Goal: Check status: Check status

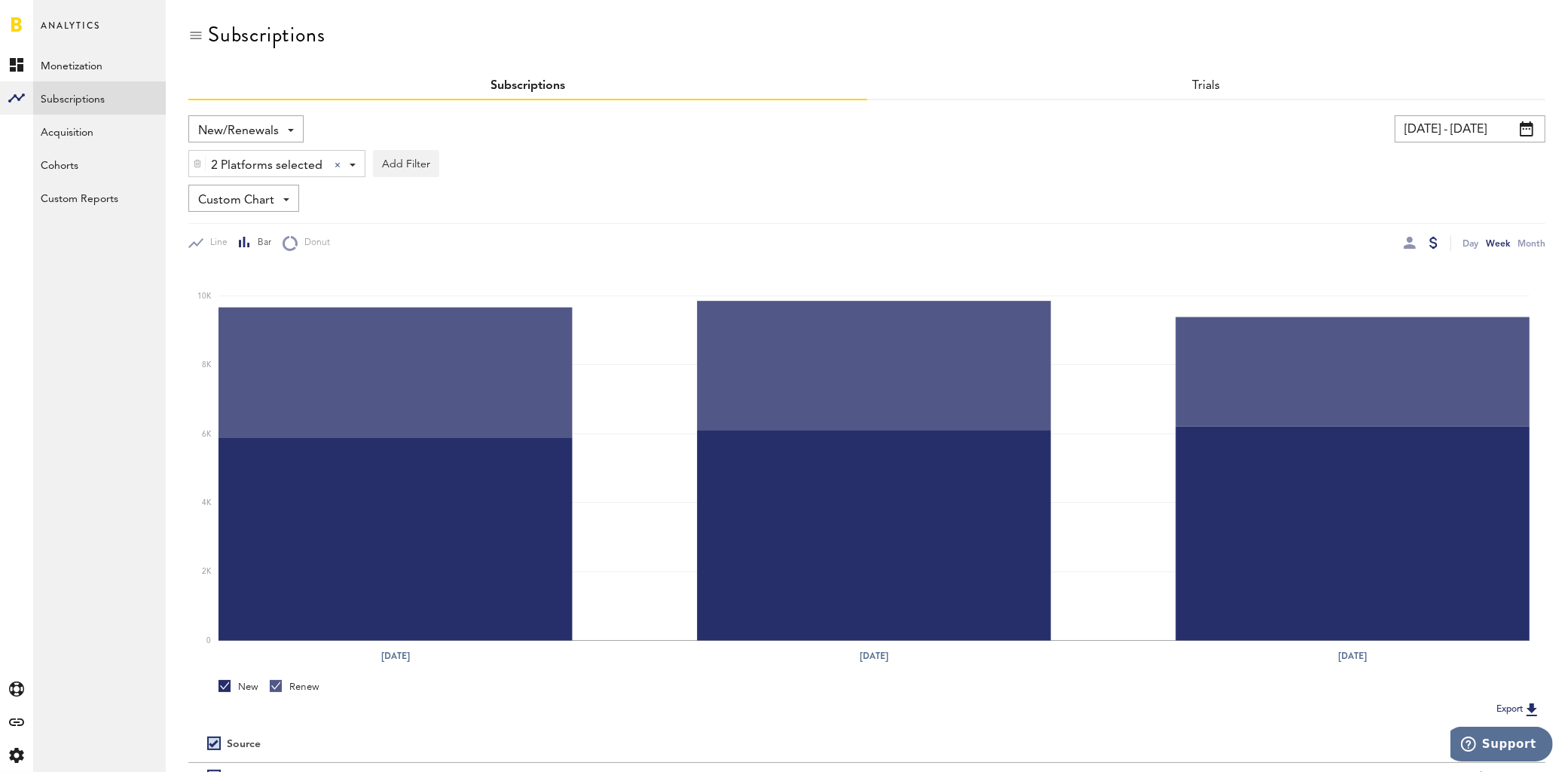
click at [1463, 143] on div "2 Platforms selected 2 Platforms selected Apple App Store Google Play Stripe Ad…" at bounding box center [866, 160] width 1357 height 35
click at [1465, 135] on input "[DATE] - [DATE]" at bounding box center [1470, 129] width 150 height 27
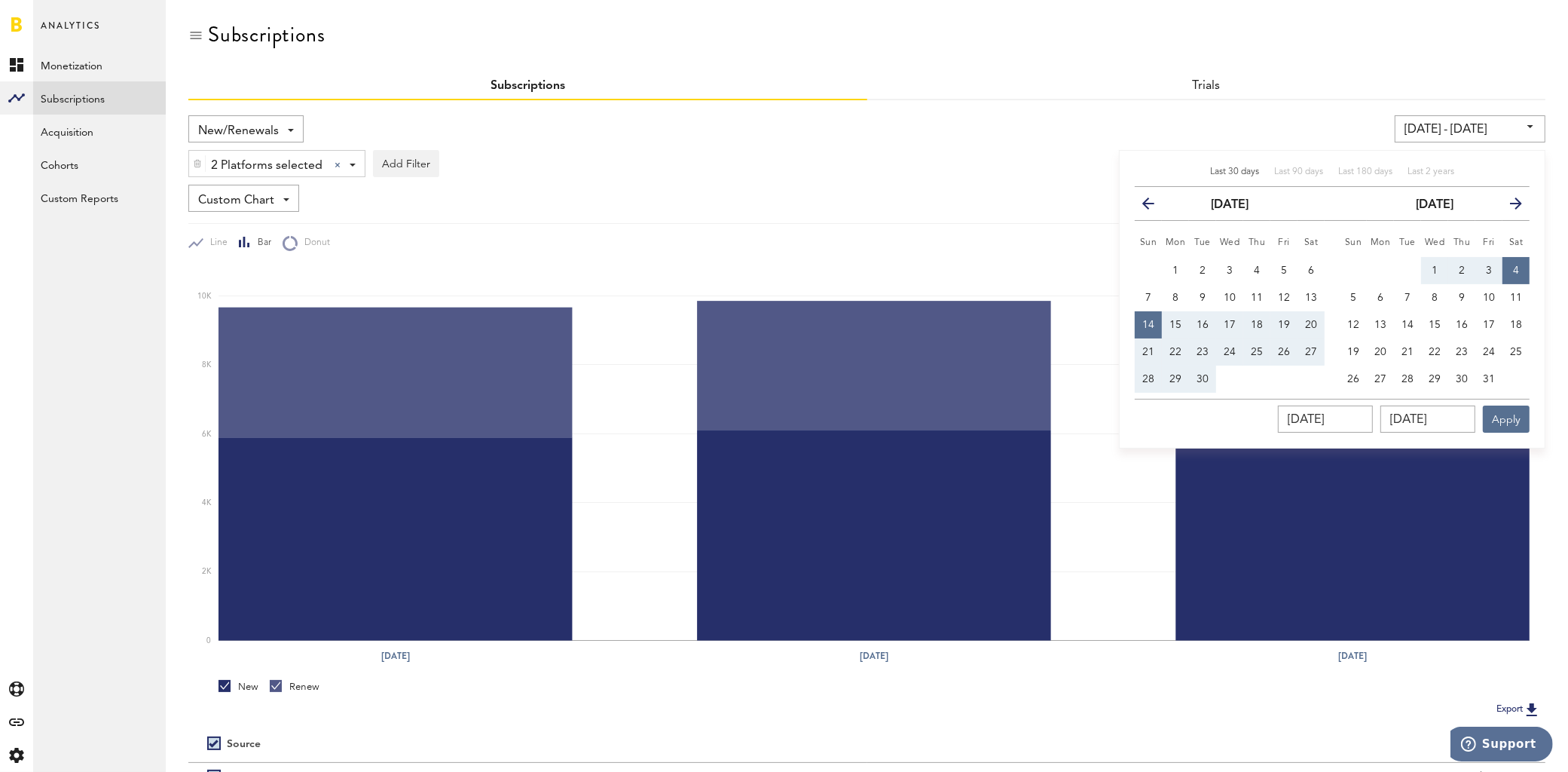
click at [1230, 171] on span "Last 30 days" at bounding box center [1235, 171] width 49 height 9
type input "[DATE] - [DATE]"
type input "[DATE]"
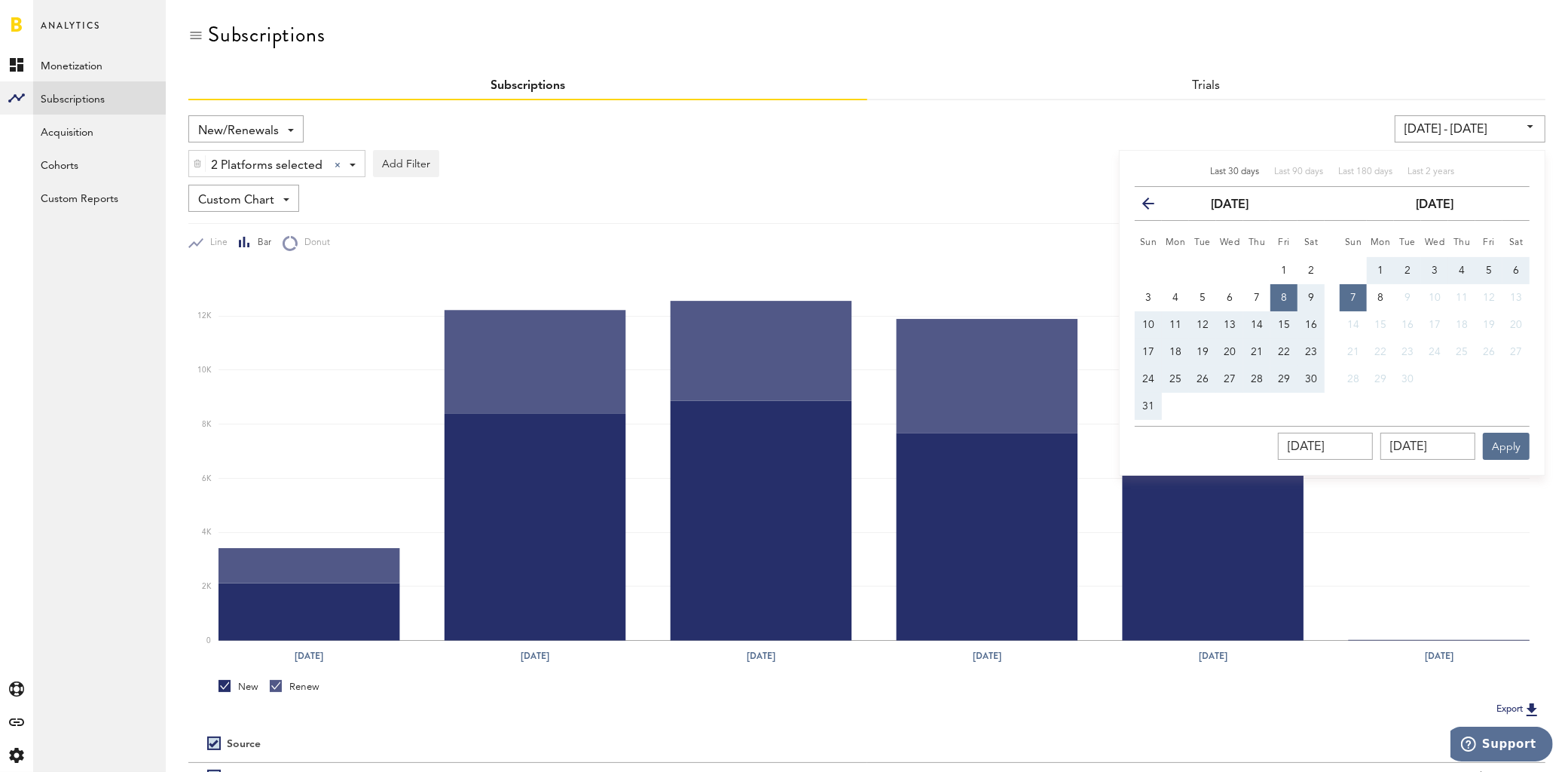
click at [1524, 266] on button "6" at bounding box center [1516, 270] width 27 height 27
type input "[DATE] - [DATE]"
type input "[DATE]"
click at [1150, 317] on button "10" at bounding box center [1148, 325] width 27 height 27
type input "[DATE] - [DATE]"
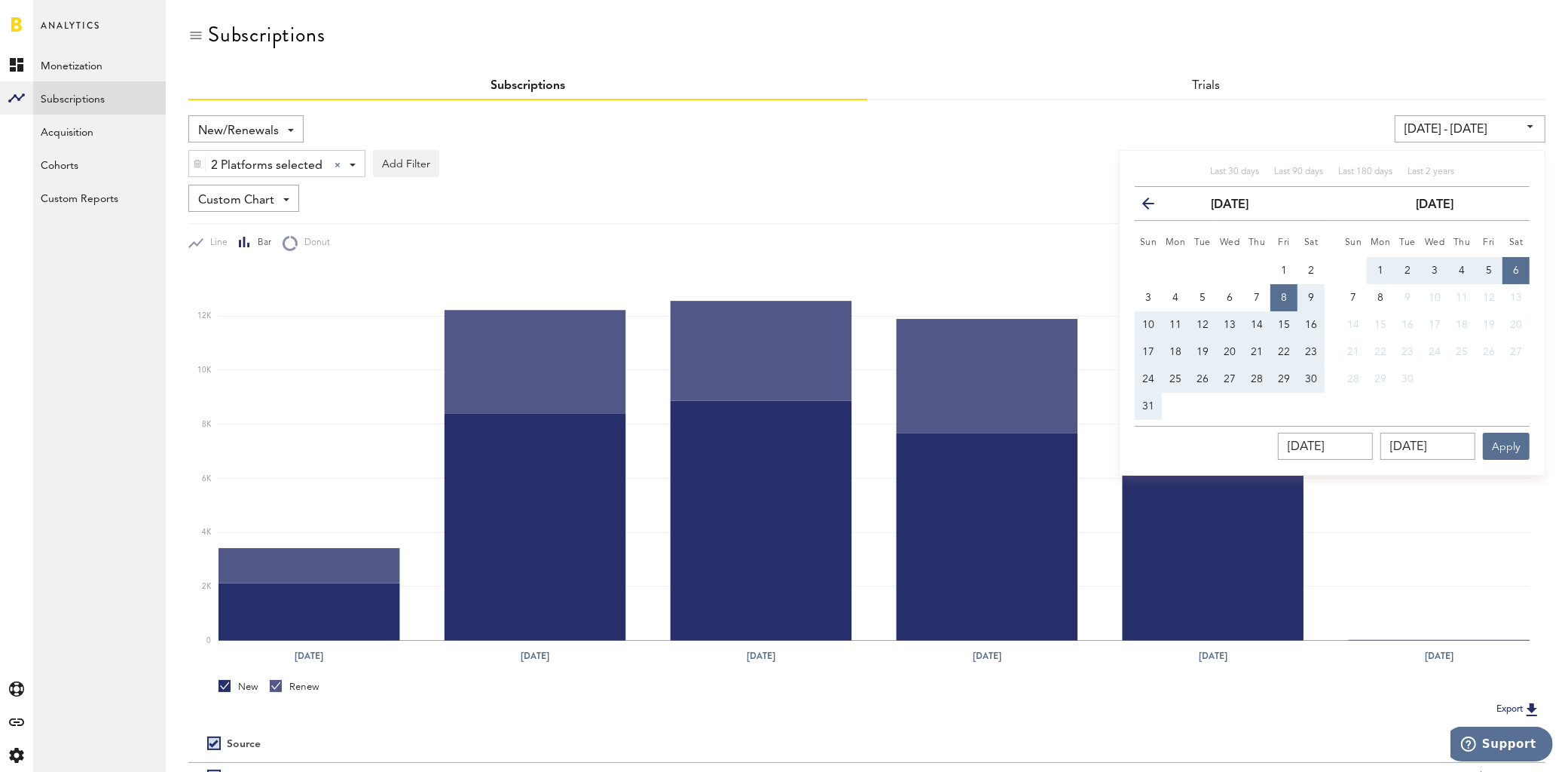
type input "[DATE]"
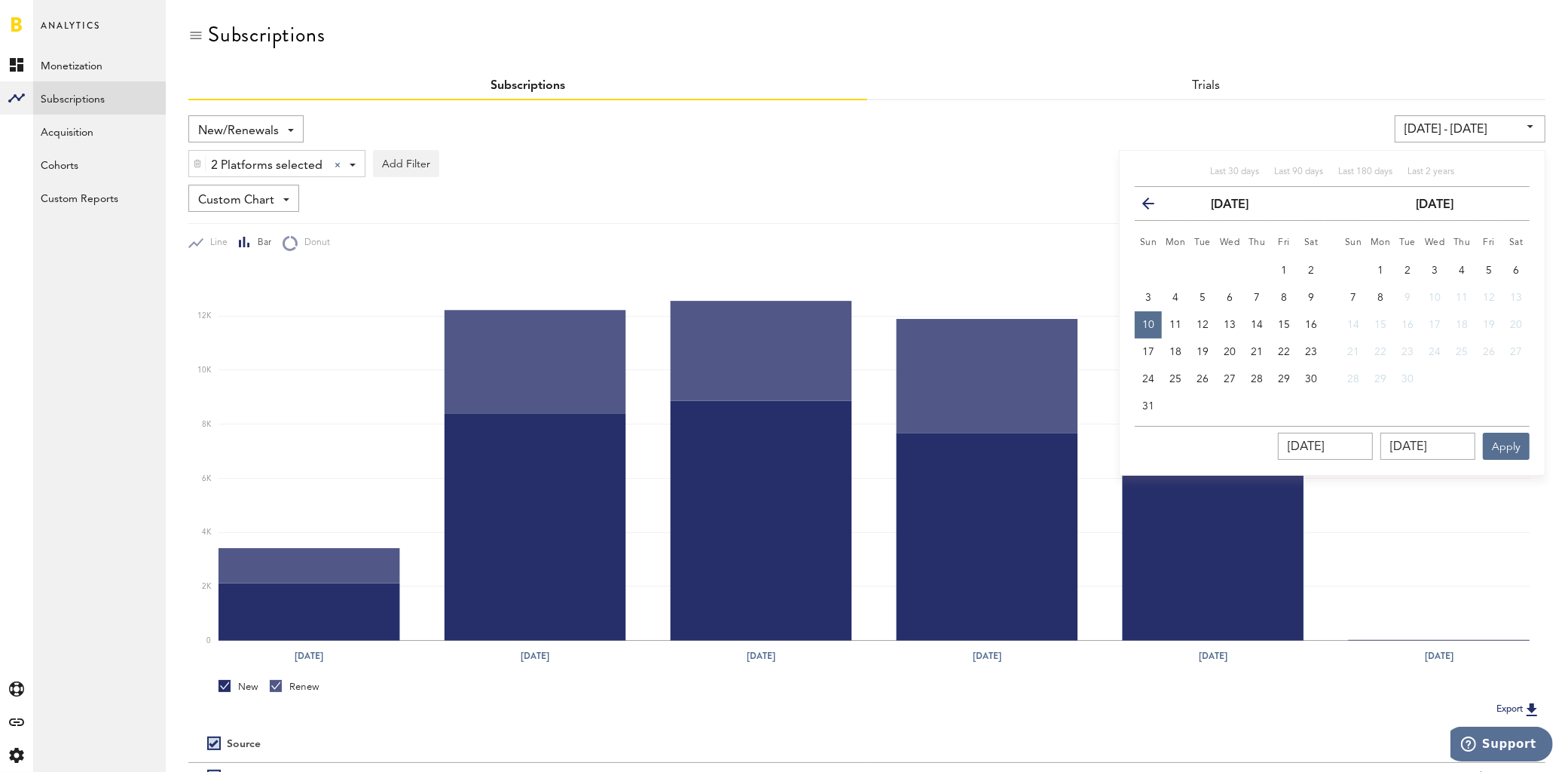
click at [1514, 255] on th "Sat" at bounding box center [1516, 239] width 27 height 37
click at [1515, 264] on button "6" at bounding box center [1516, 270] width 27 height 27
type input "[DATE] - [DATE]"
type input "[DATE]"
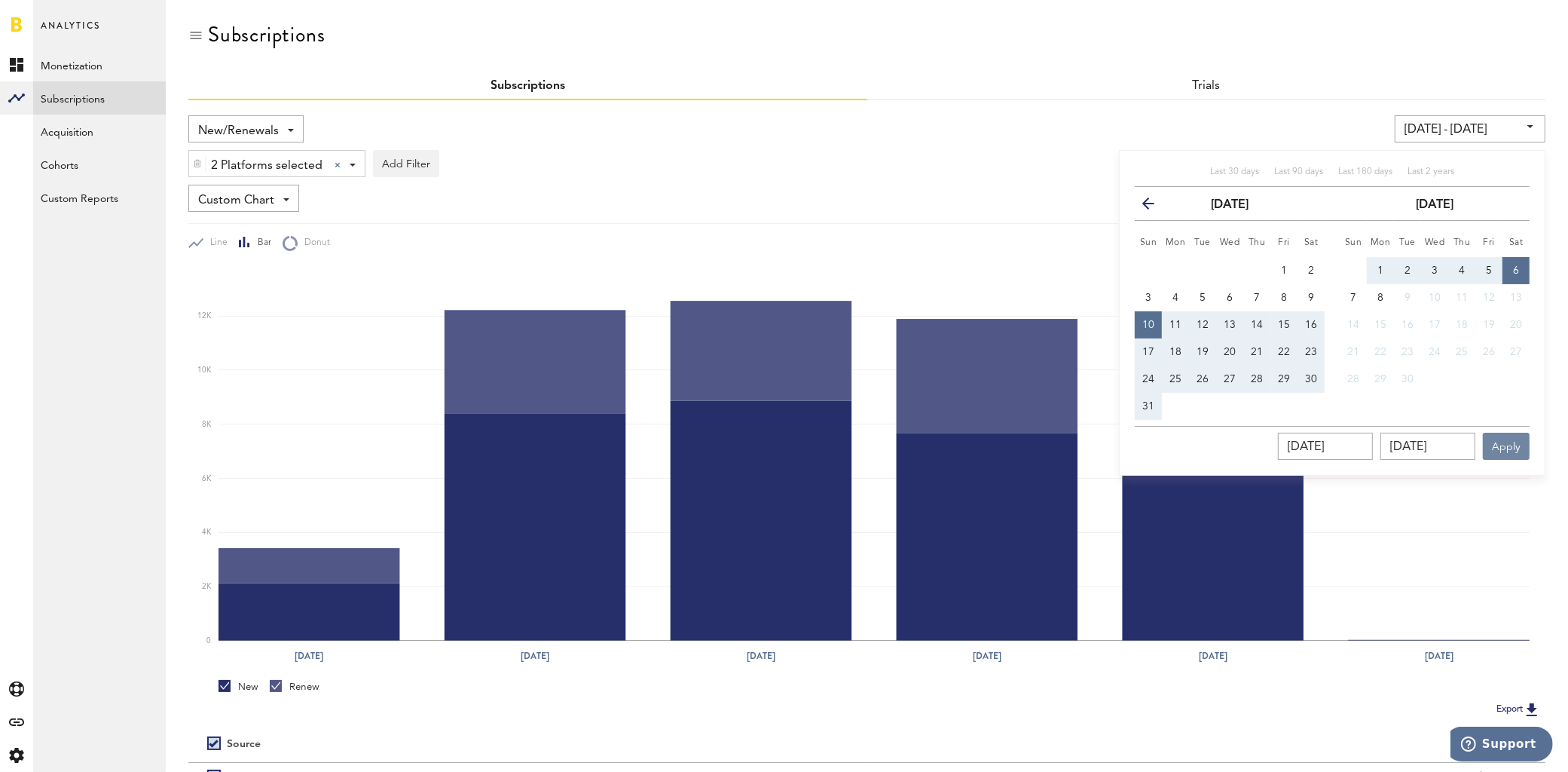
click at [1508, 446] on button "Apply" at bounding box center [1507, 446] width 47 height 27
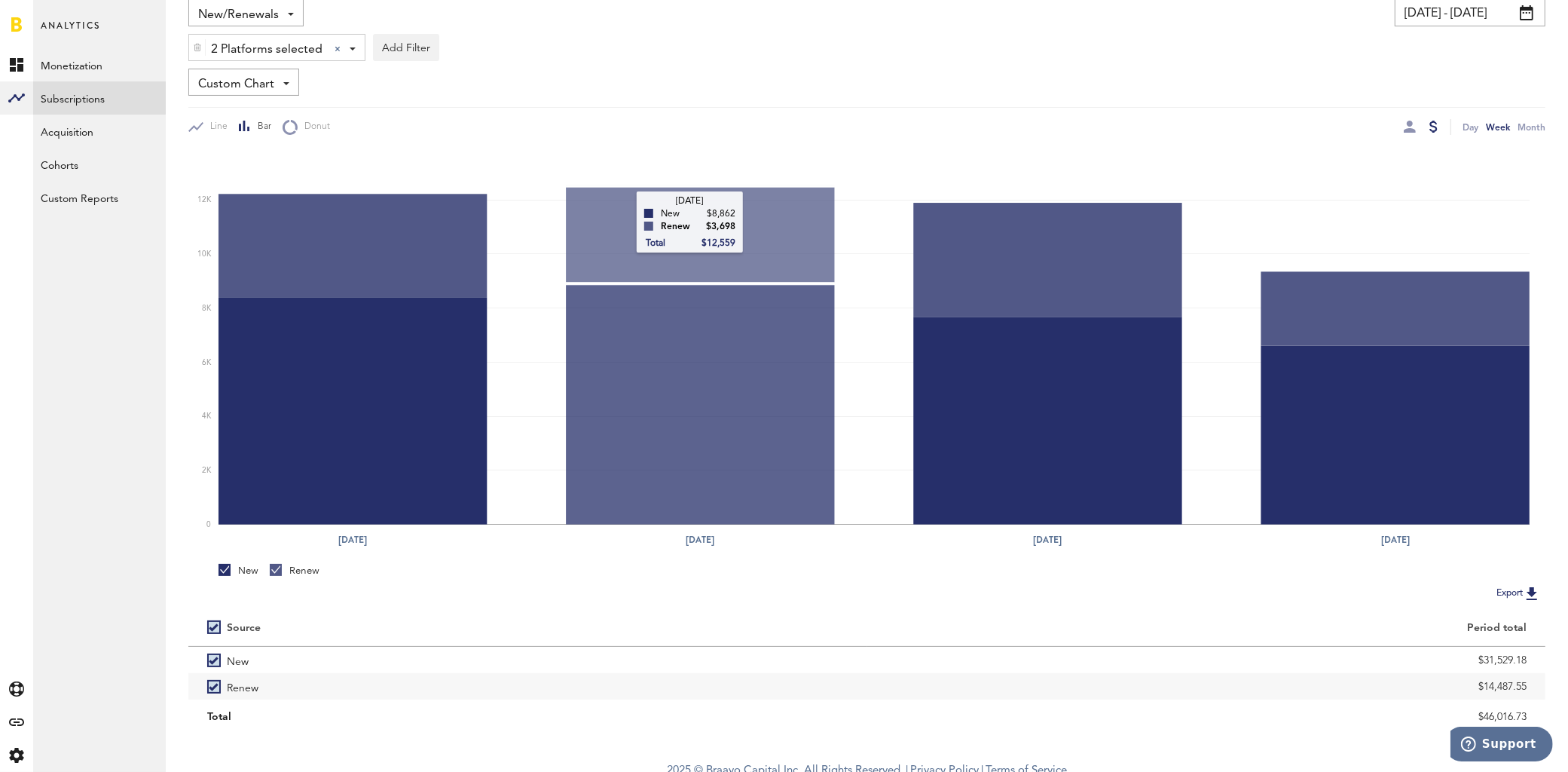
scroll to position [126, 0]
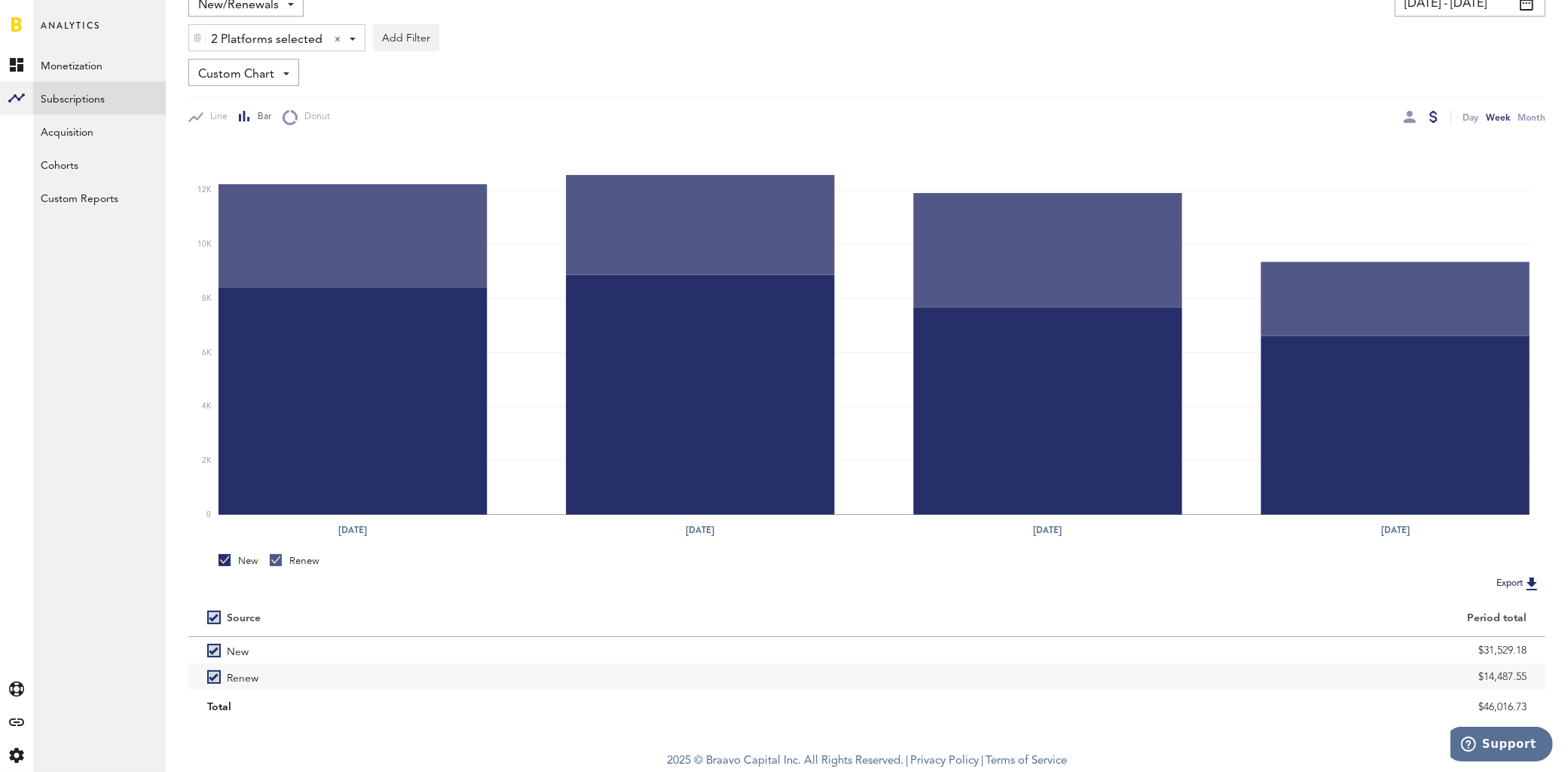
click at [1407, 123] on div at bounding box center [1410, 117] width 12 height 16
click at [1409, 118] on div at bounding box center [1410, 117] width 12 height 12
